Goal: Task Accomplishment & Management: Use online tool/utility

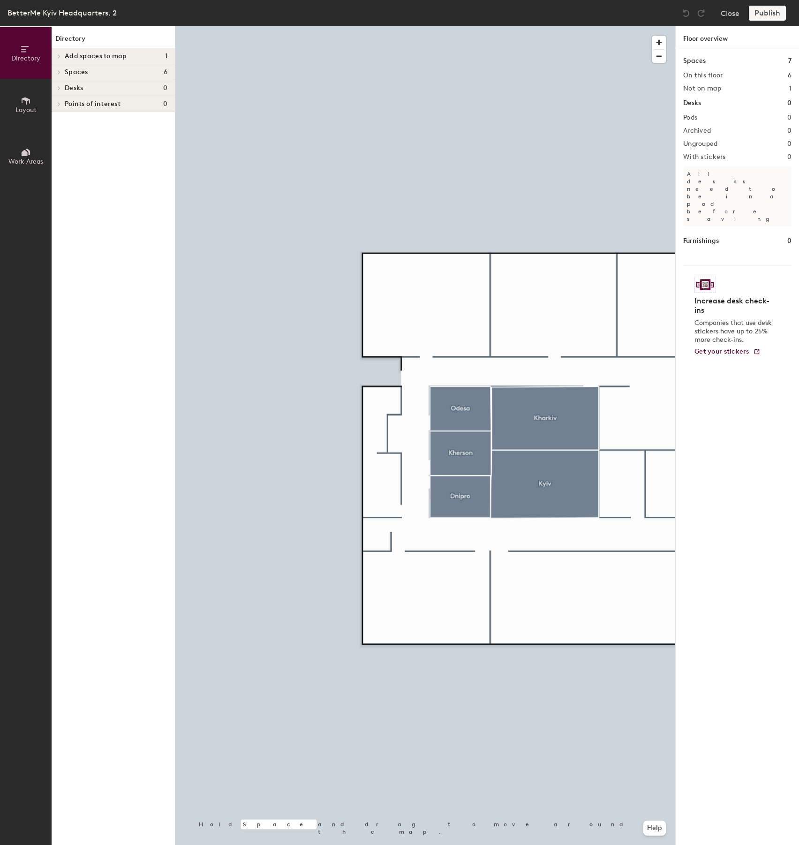
click at [66, 53] on span "Add spaces to map" at bounding box center [96, 57] width 62 height 8
click at [98, 87] on h4 "Spaces 6" at bounding box center [116, 87] width 103 height 8
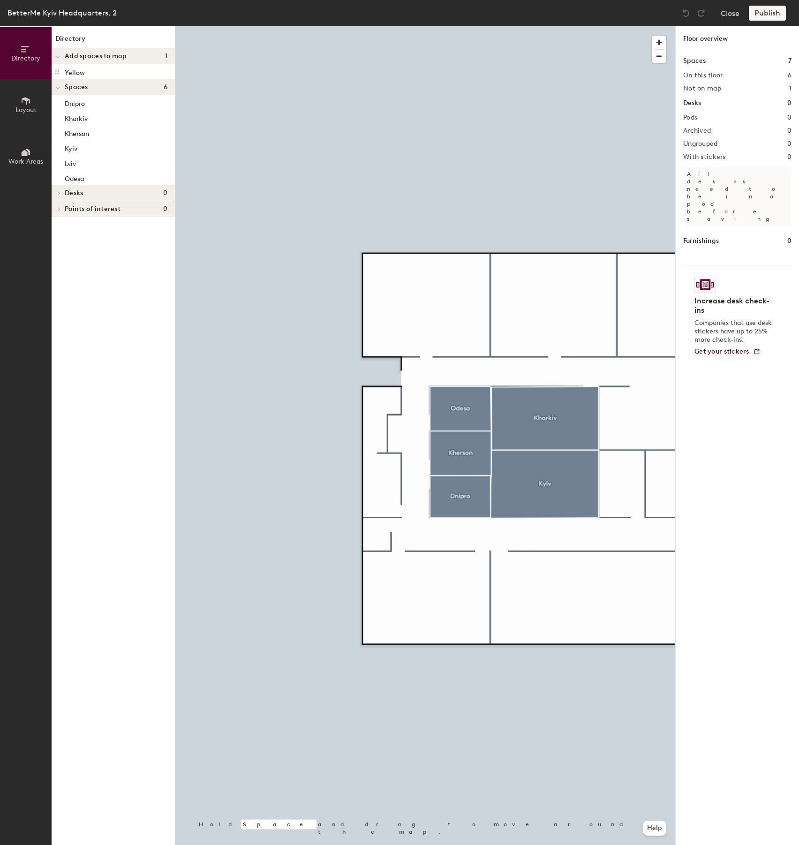
click at [98, 87] on h4 "Spaces 6" at bounding box center [116, 87] width 103 height 8
click at [29, 99] on icon at bounding box center [26, 101] width 8 height 8
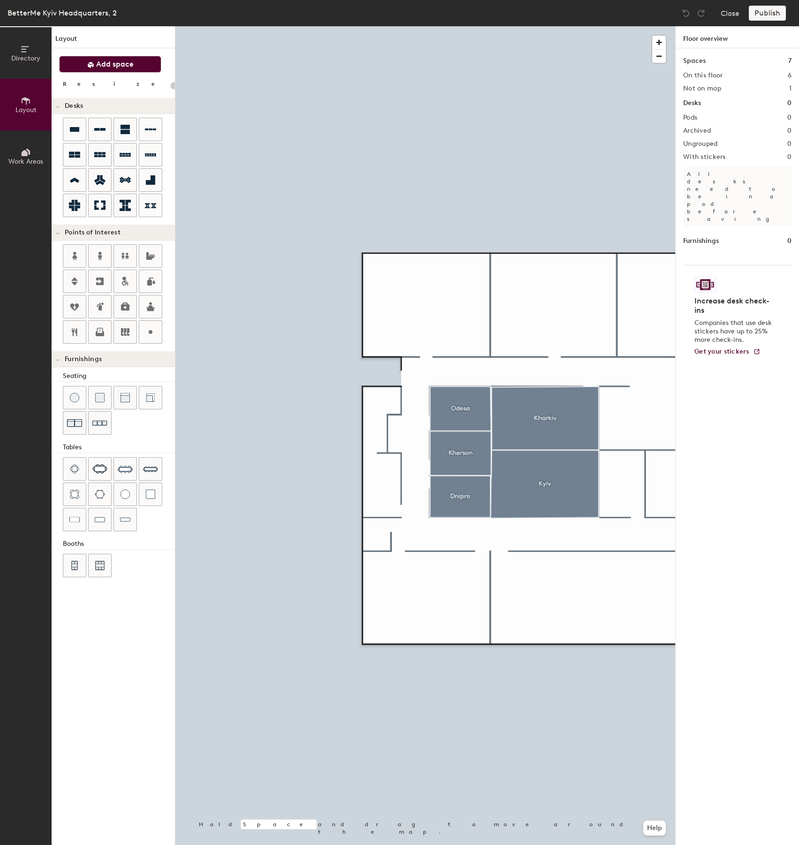
click at [102, 61] on span "Add space" at bounding box center [115, 64] width 38 height 9
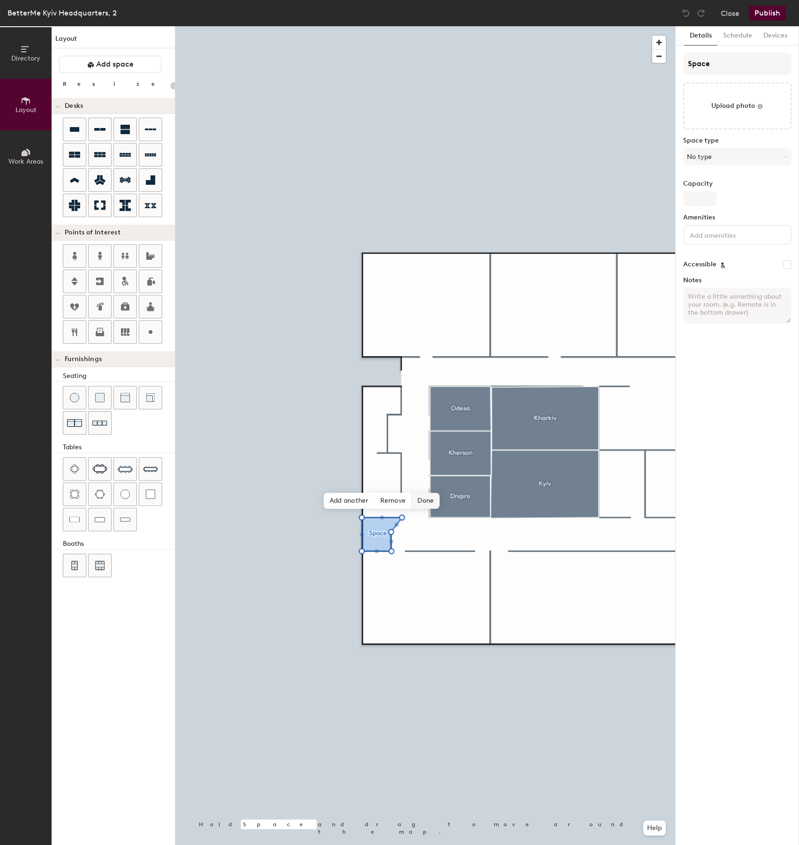
click at [423, 503] on span "Done" at bounding box center [426, 501] width 28 height 16
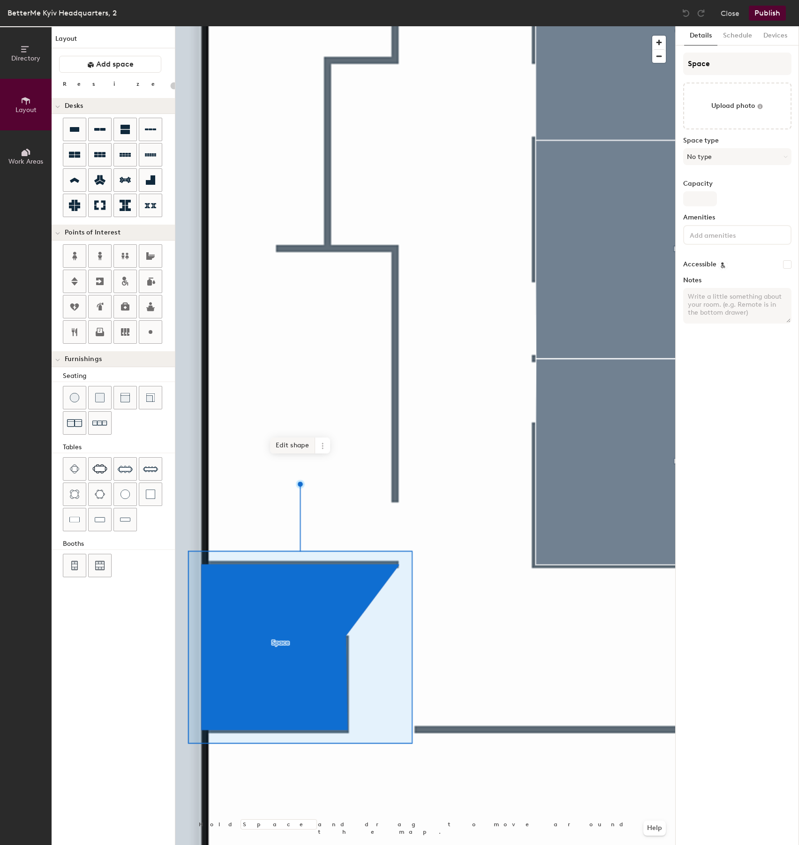
click at [278, 442] on span "Edit shape" at bounding box center [292, 445] width 45 height 16
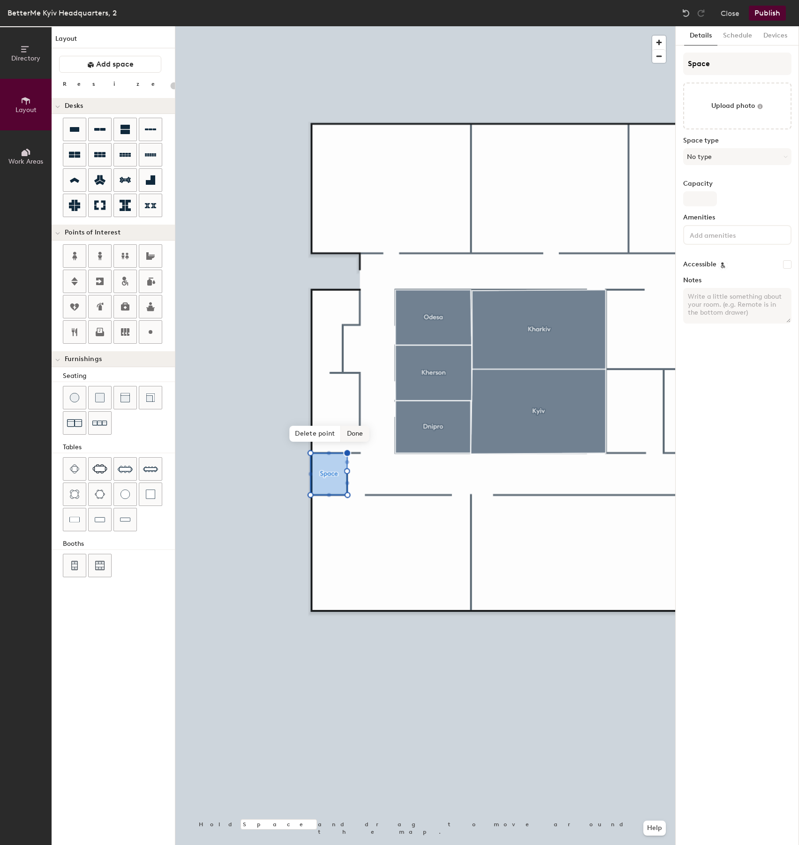
click at [364, 433] on span "Done" at bounding box center [355, 434] width 28 height 16
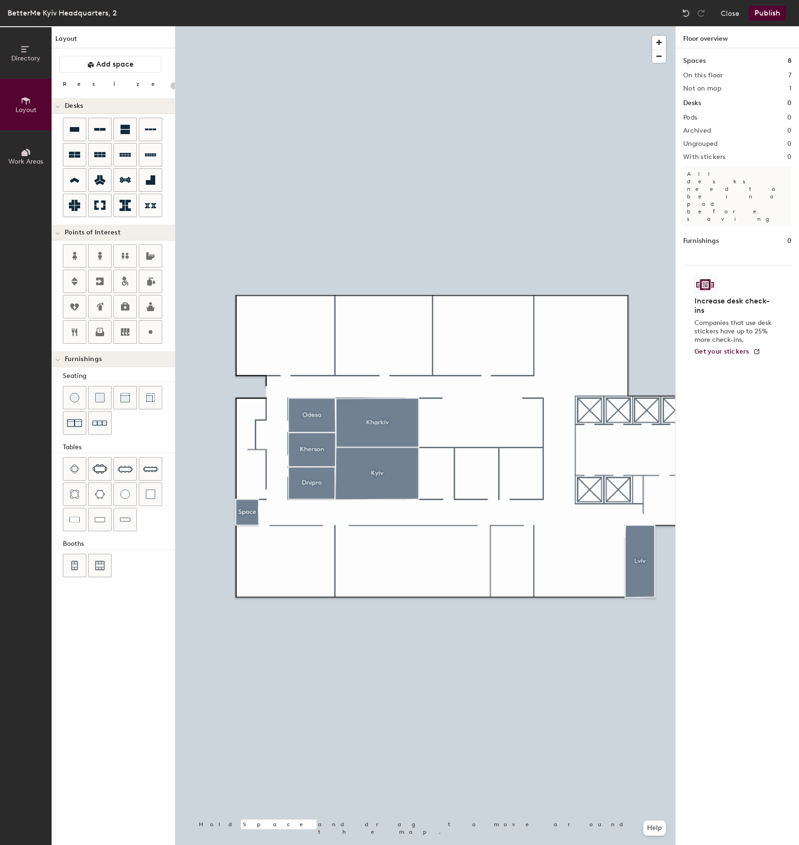
type input "20"
click at [11, 49] on button "Directory" at bounding box center [26, 53] width 52 height 52
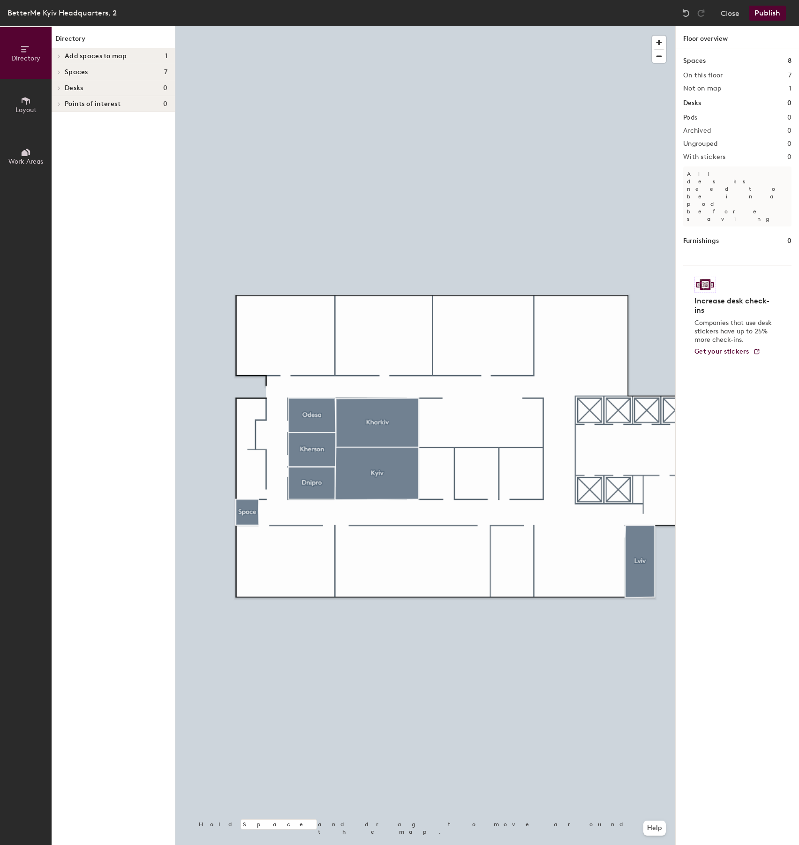
click at [75, 72] on span "Spaces" at bounding box center [76, 72] width 23 height 8
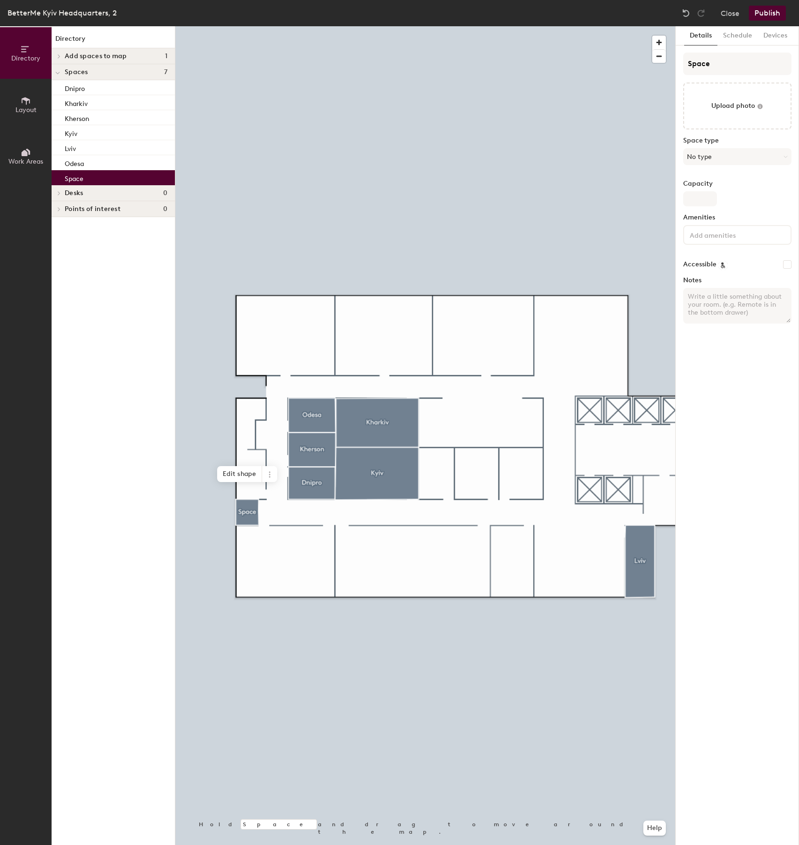
click at [72, 177] on p "Space" at bounding box center [74, 177] width 19 height 11
click at [715, 62] on input "Space" at bounding box center [737, 64] width 108 height 23
click at [711, 60] on input "S" at bounding box center [737, 64] width 108 height 23
click at [696, 64] on input "S" at bounding box center [737, 64] width 108 height 23
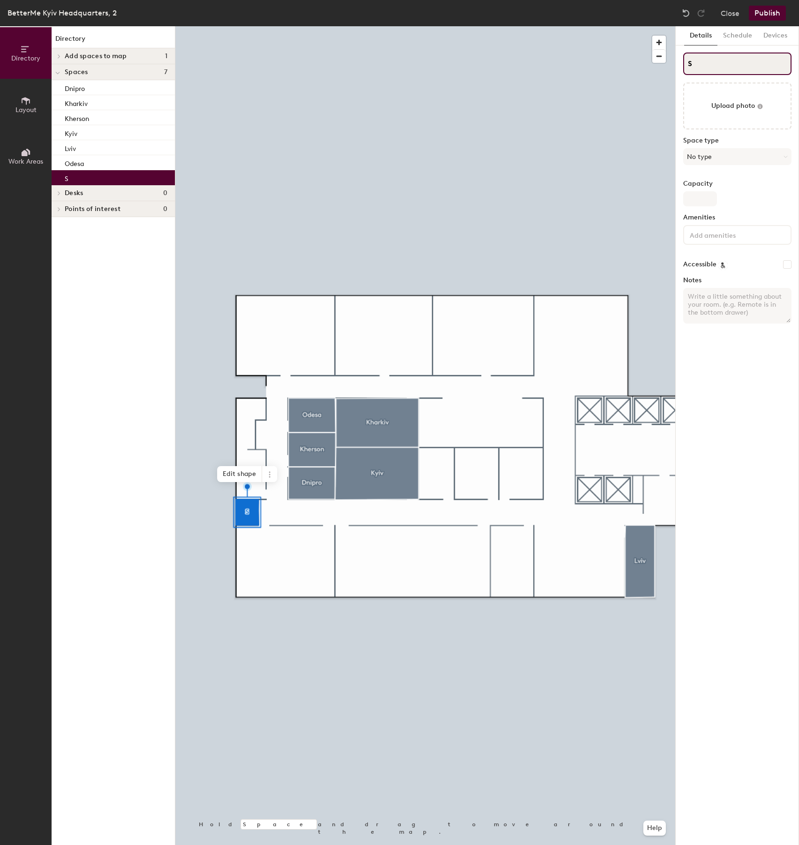
click at [696, 64] on input "S" at bounding box center [737, 64] width 108 height 23
type input "Red"
click at [733, 157] on button "No type" at bounding box center [737, 156] width 108 height 17
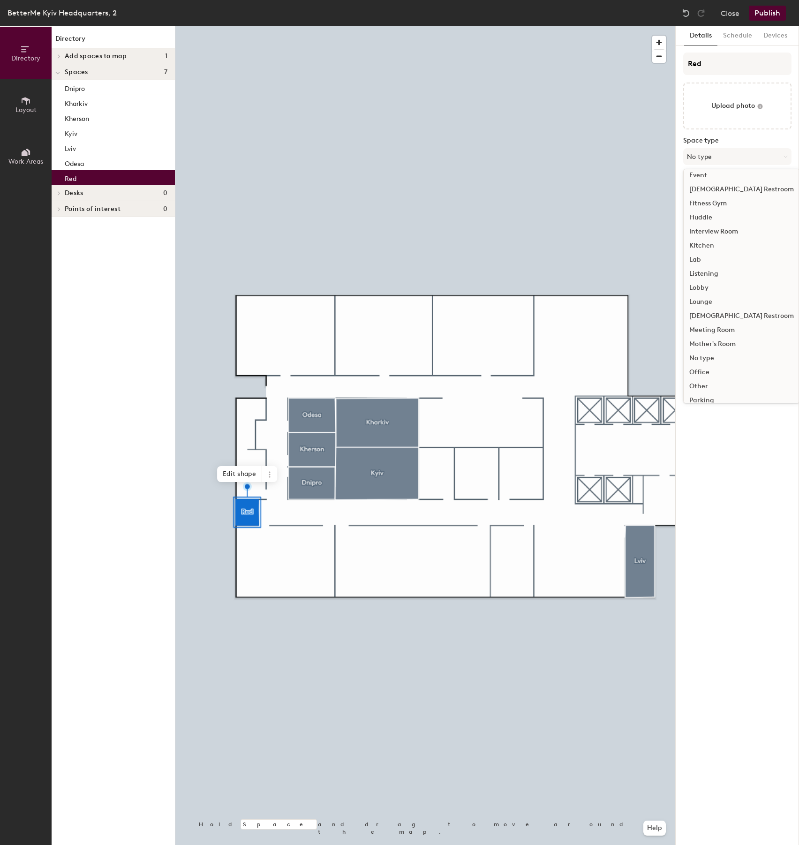
scroll to position [127, 0]
click at [727, 307] on div "Meeting Room" at bounding box center [741, 307] width 116 height 14
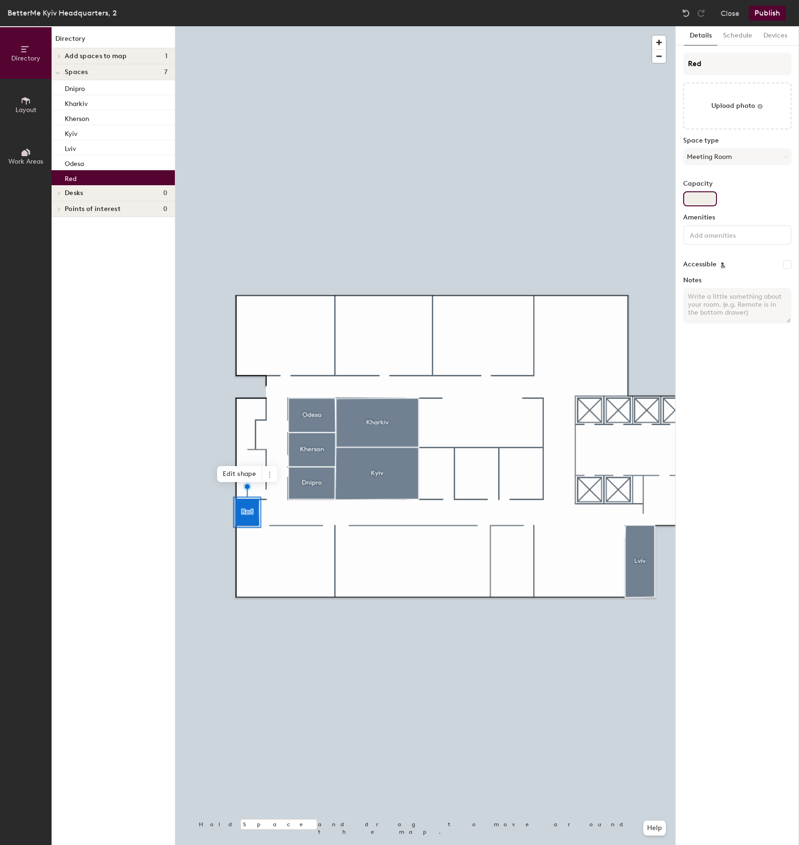
click at [702, 195] on input "Capacity" at bounding box center [700, 198] width 34 height 15
type input "12"
click at [716, 364] on div "Details Schedule Devices Red Upload photo Space type Meeting Room Capacity 12 A…" at bounding box center [736, 435] width 123 height 818
click at [768, 11] on button "Publish" at bounding box center [767, 13] width 37 height 15
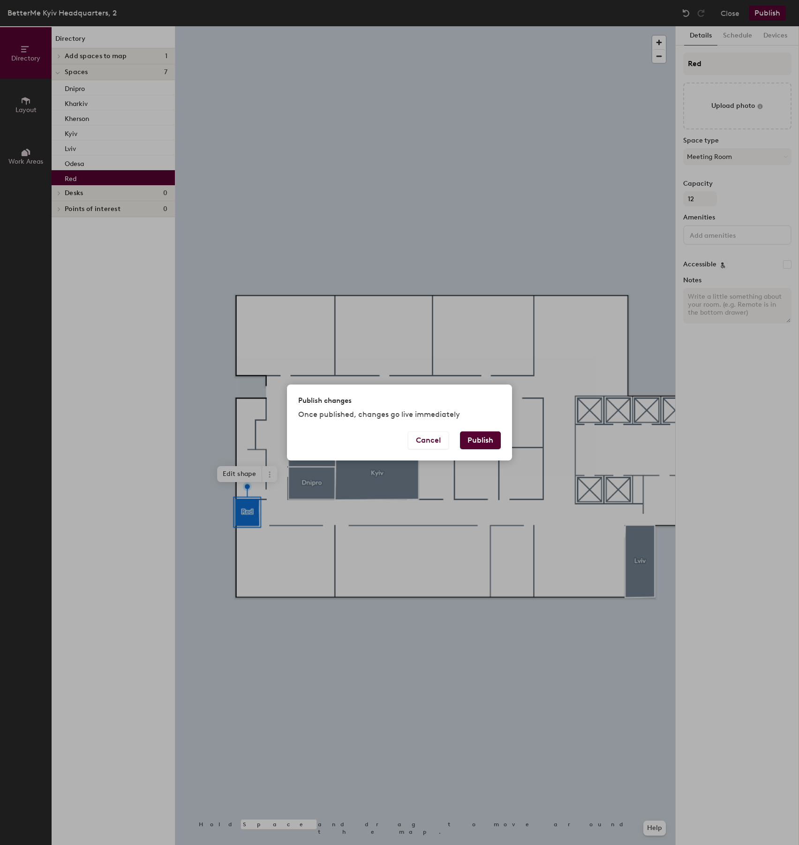
click at [486, 430] on div "Publish changes Once published, changes go live immediately" at bounding box center [399, 407] width 225 height 46
click at [486, 438] on button "Publish" at bounding box center [480, 440] width 41 height 18
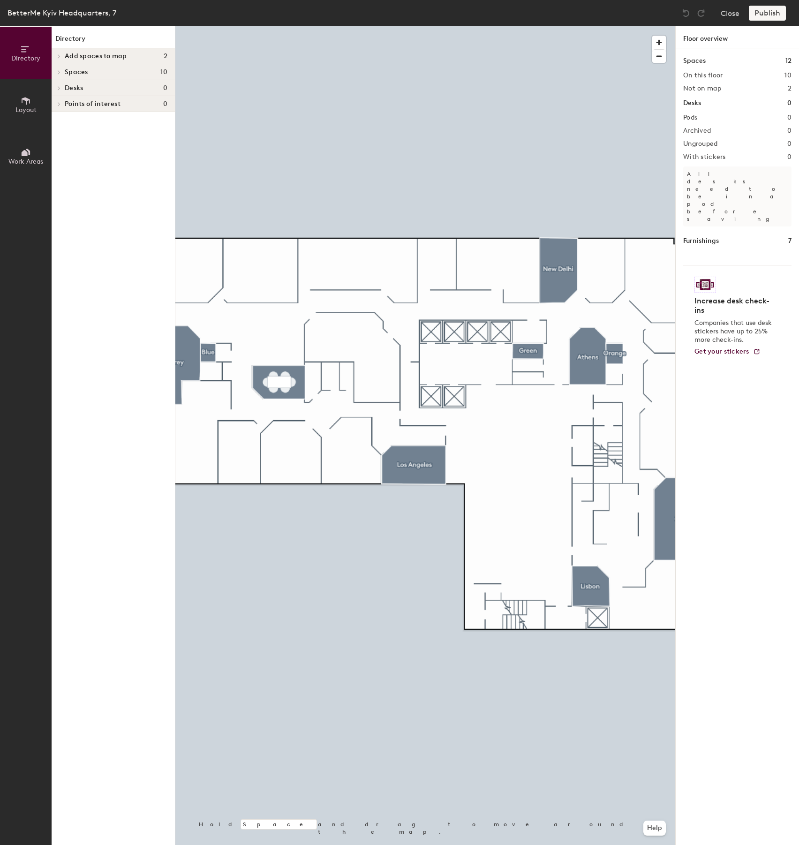
click at [113, 68] on h4 "Spaces 10" at bounding box center [116, 72] width 103 height 8
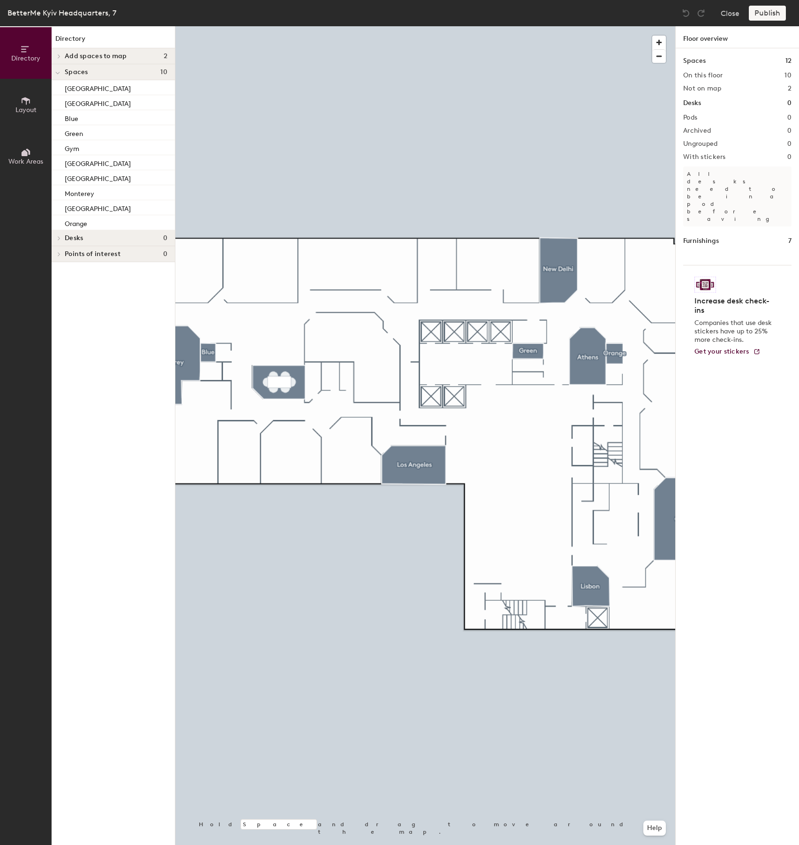
click at [116, 54] on span "Add spaces to map" at bounding box center [96, 57] width 62 height 8
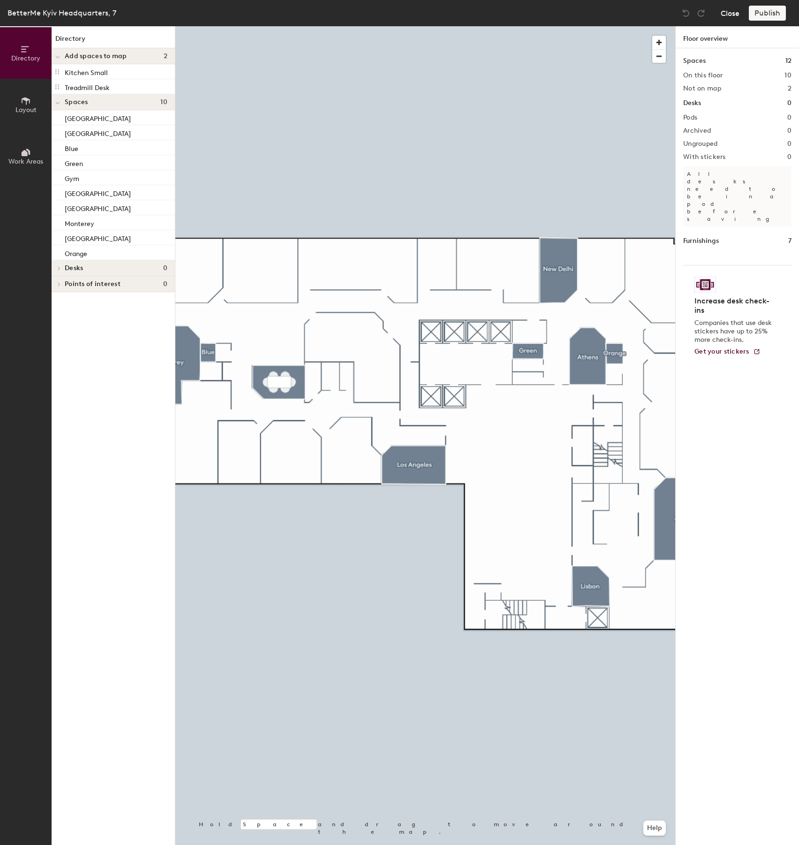
click at [729, 17] on button "Close" at bounding box center [729, 13] width 19 height 15
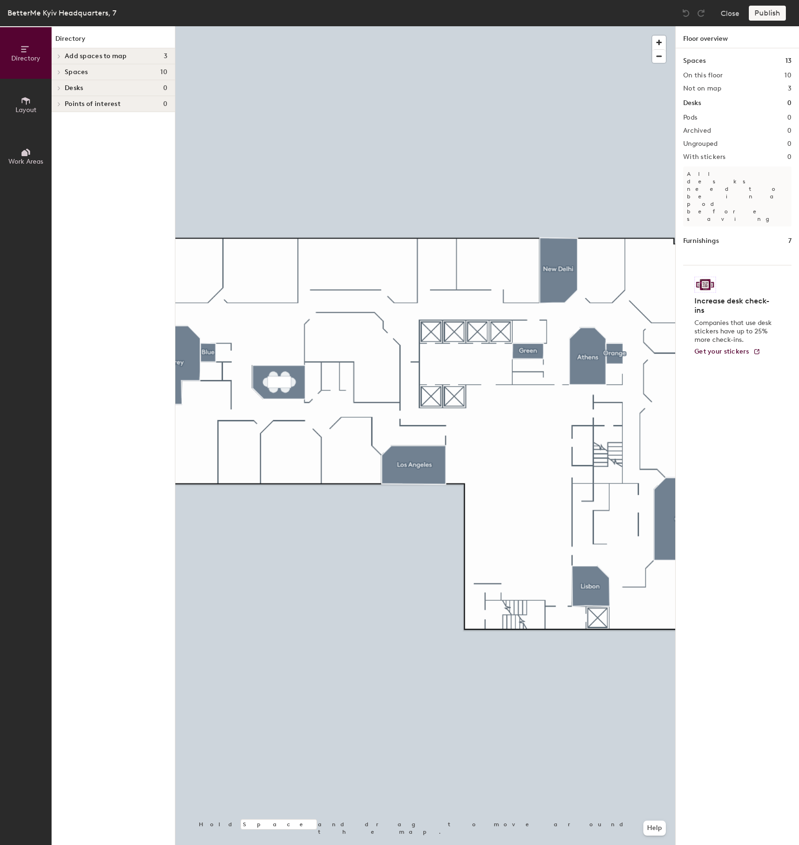
click at [111, 54] on span "Add spaces to map" at bounding box center [96, 57] width 62 height 8
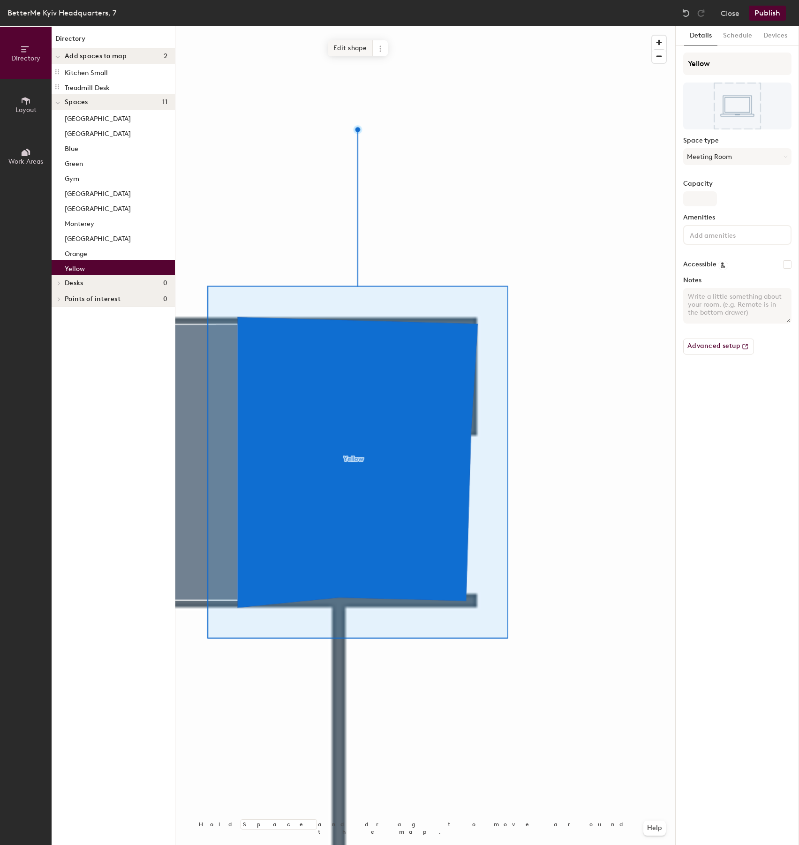
click at [353, 51] on span "Edit shape" at bounding box center [350, 48] width 45 height 16
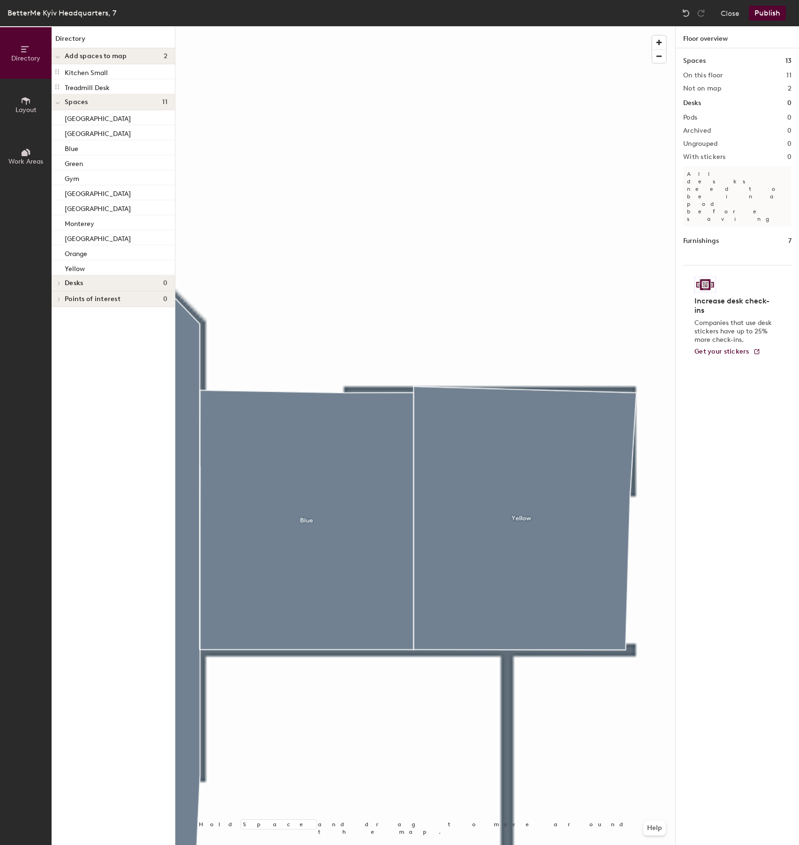
click at [458, 26] on div at bounding box center [425, 26] width 500 height 0
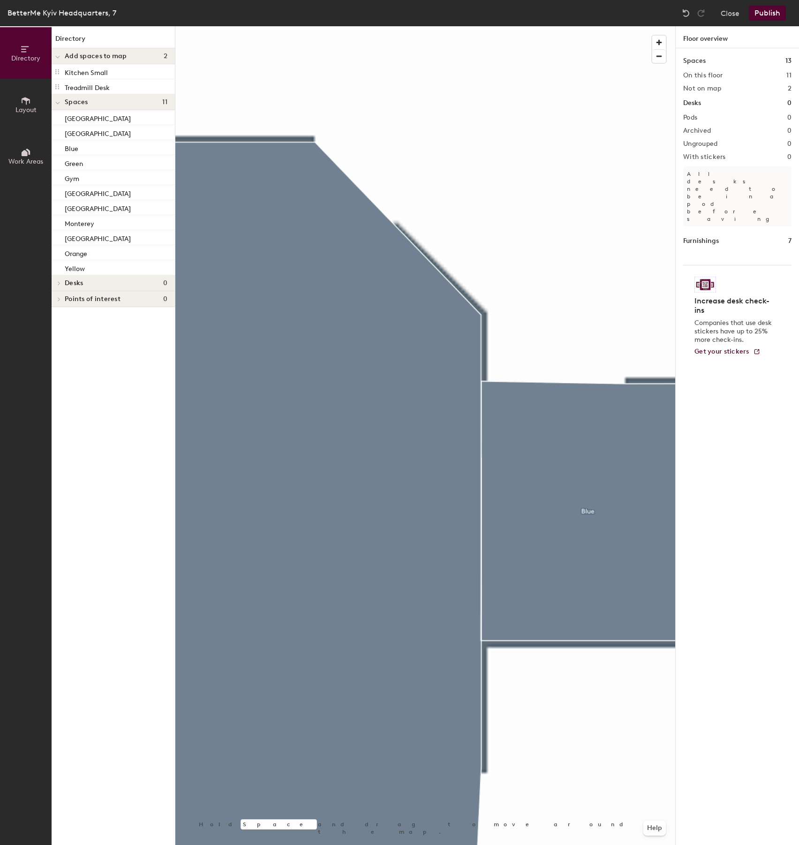
click at [449, 26] on div at bounding box center [425, 26] width 500 height 0
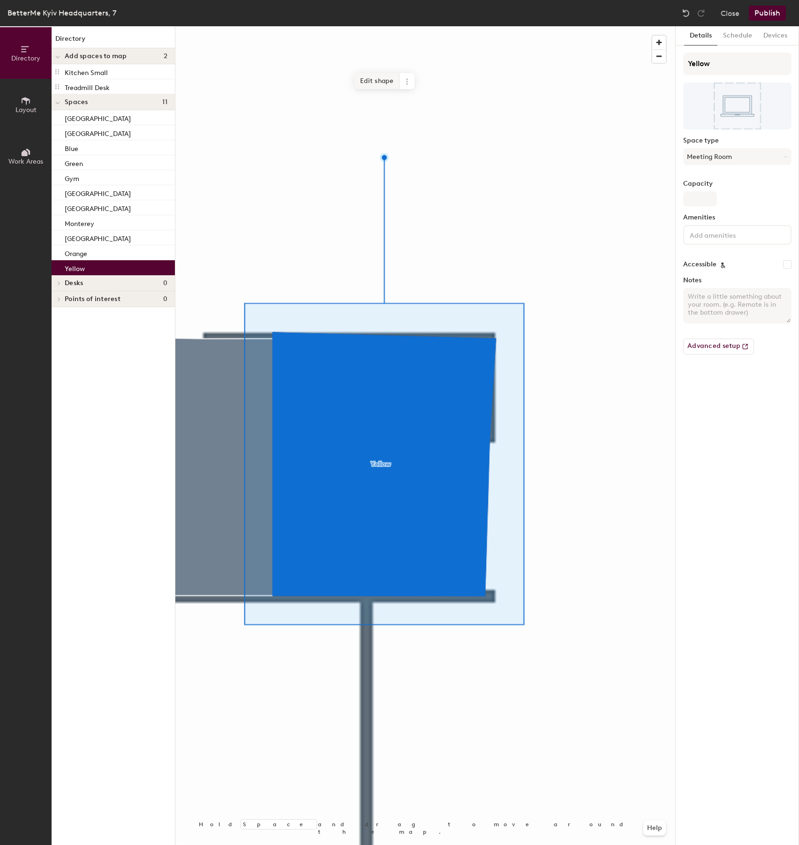
click at [377, 87] on span "Edit shape" at bounding box center [376, 81] width 45 height 16
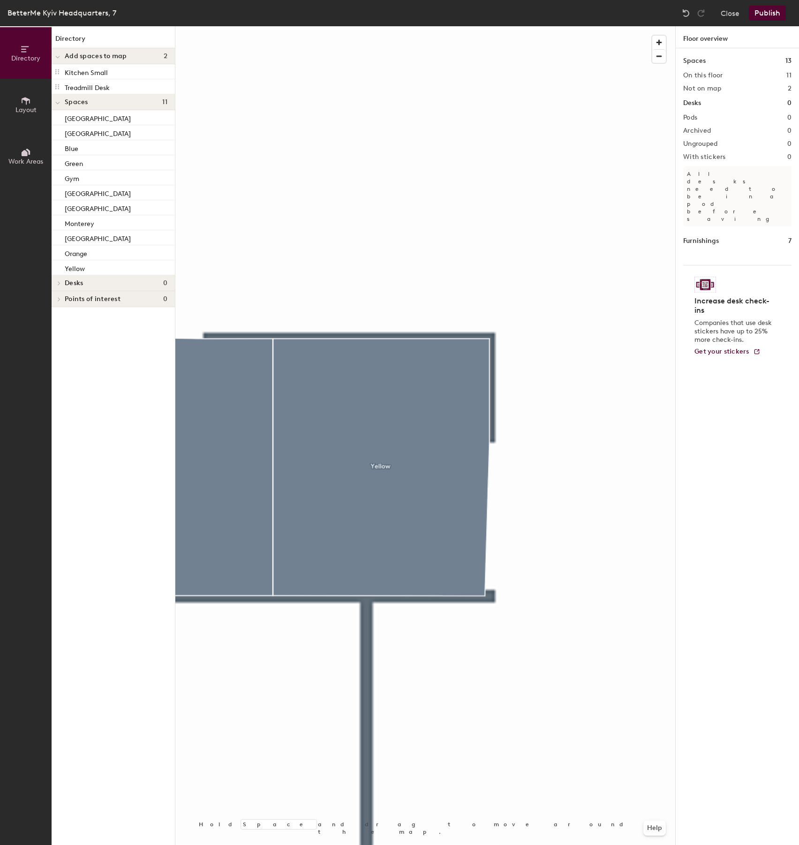
click at [382, 26] on div at bounding box center [425, 26] width 500 height 0
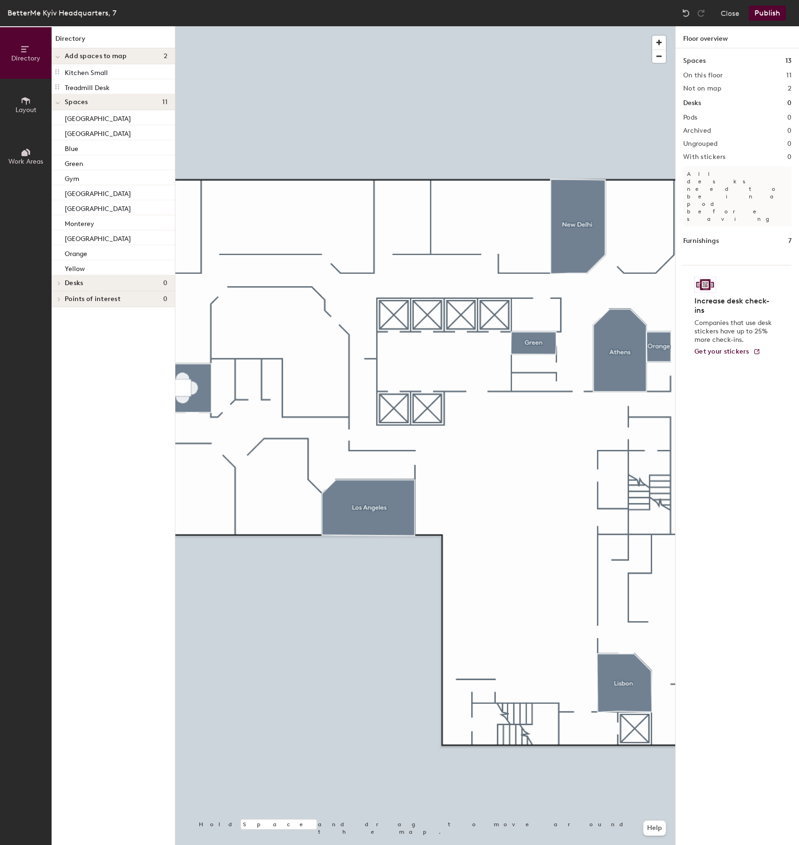
click at [777, 7] on button "Publish" at bounding box center [767, 13] width 37 height 15
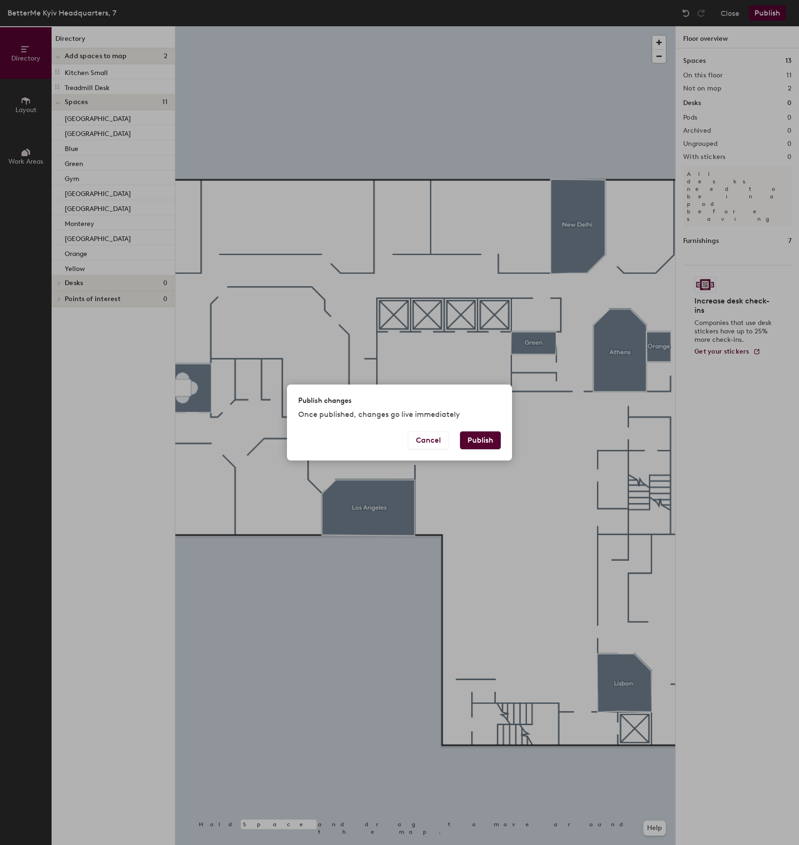
click at [473, 439] on button "Publish" at bounding box center [480, 440] width 41 height 18
